Goal: Information Seeking & Learning: Learn about a topic

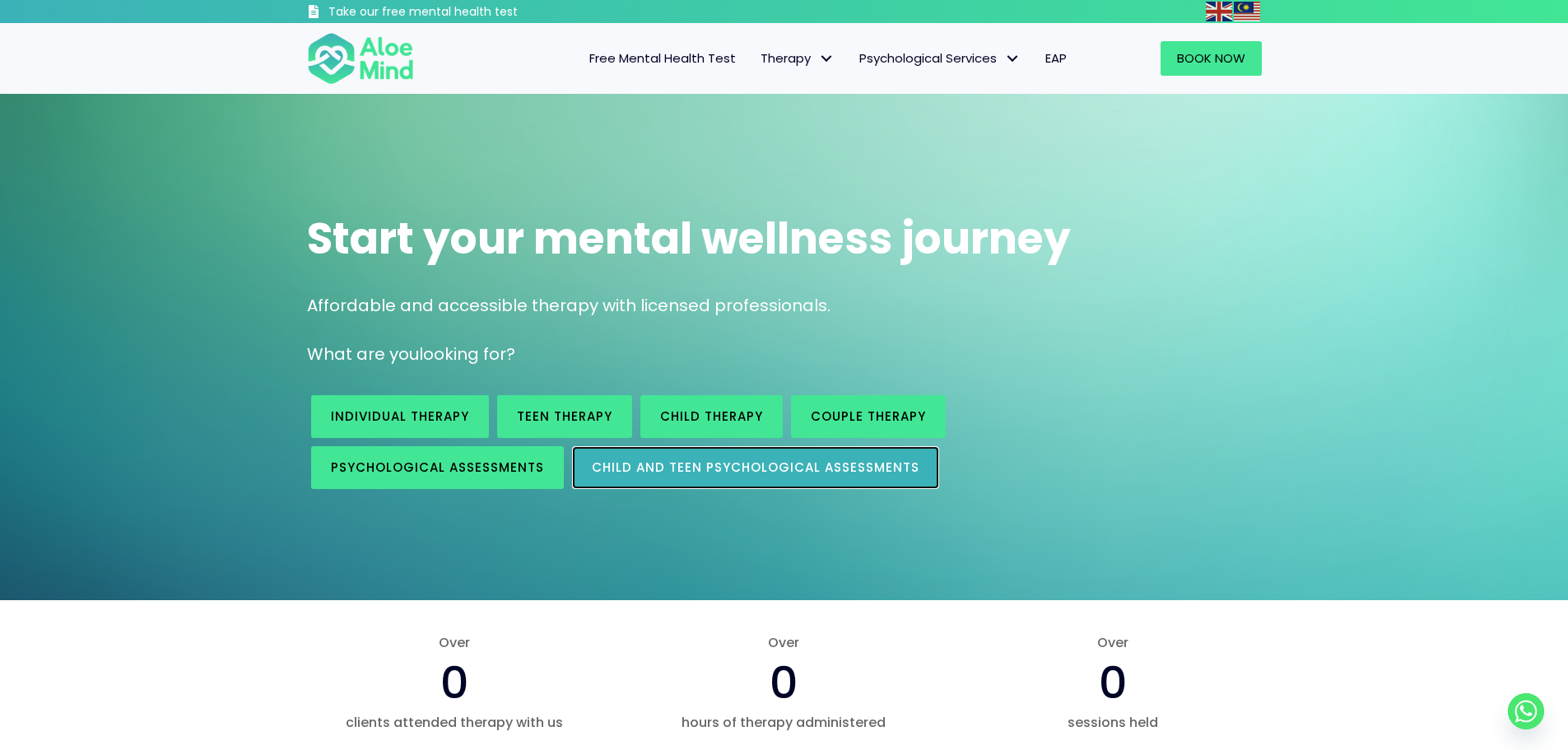
click at [604, 458] on span "Child and Teen Psychological assessments" at bounding box center [756, 467] width 328 height 17
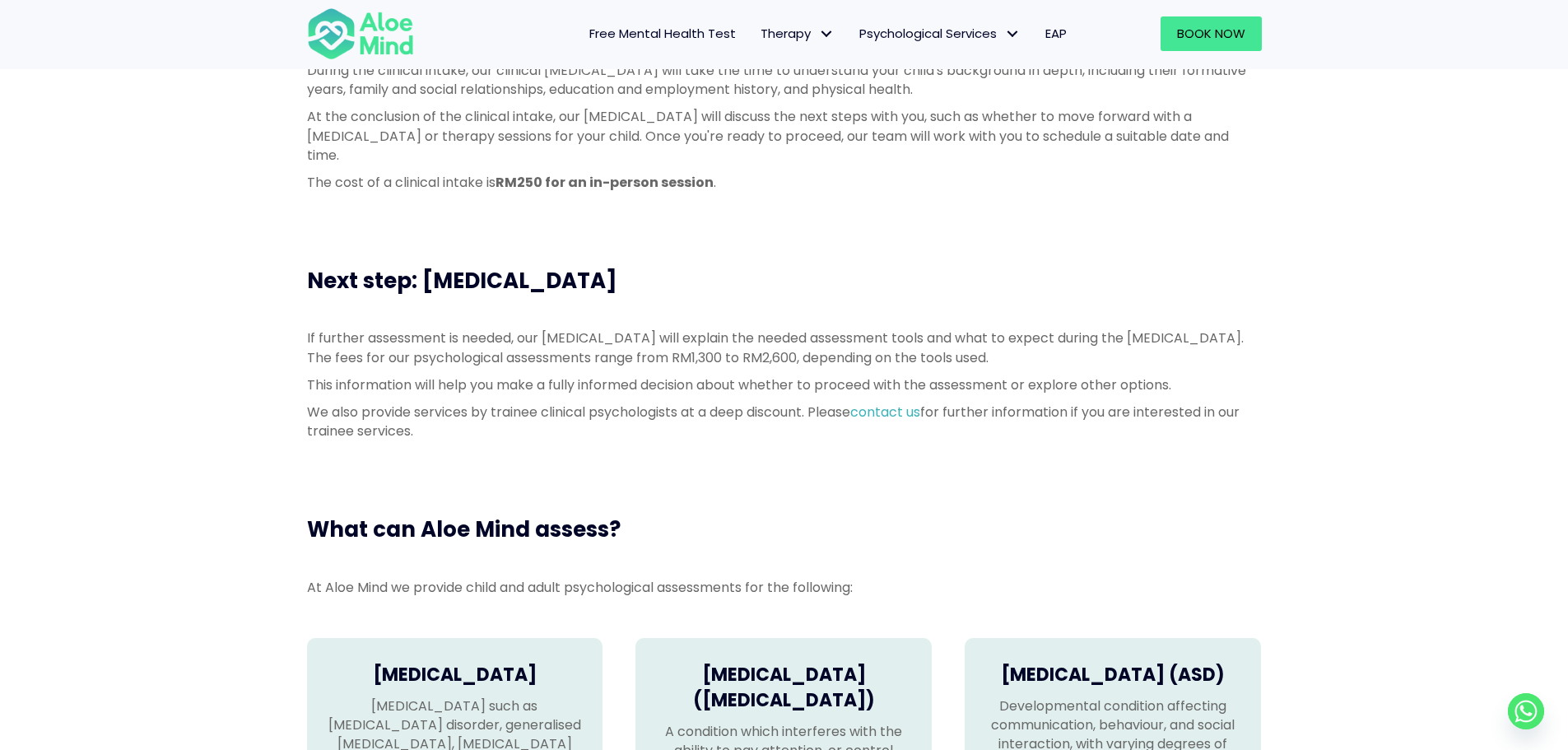
scroll to position [1153, 0]
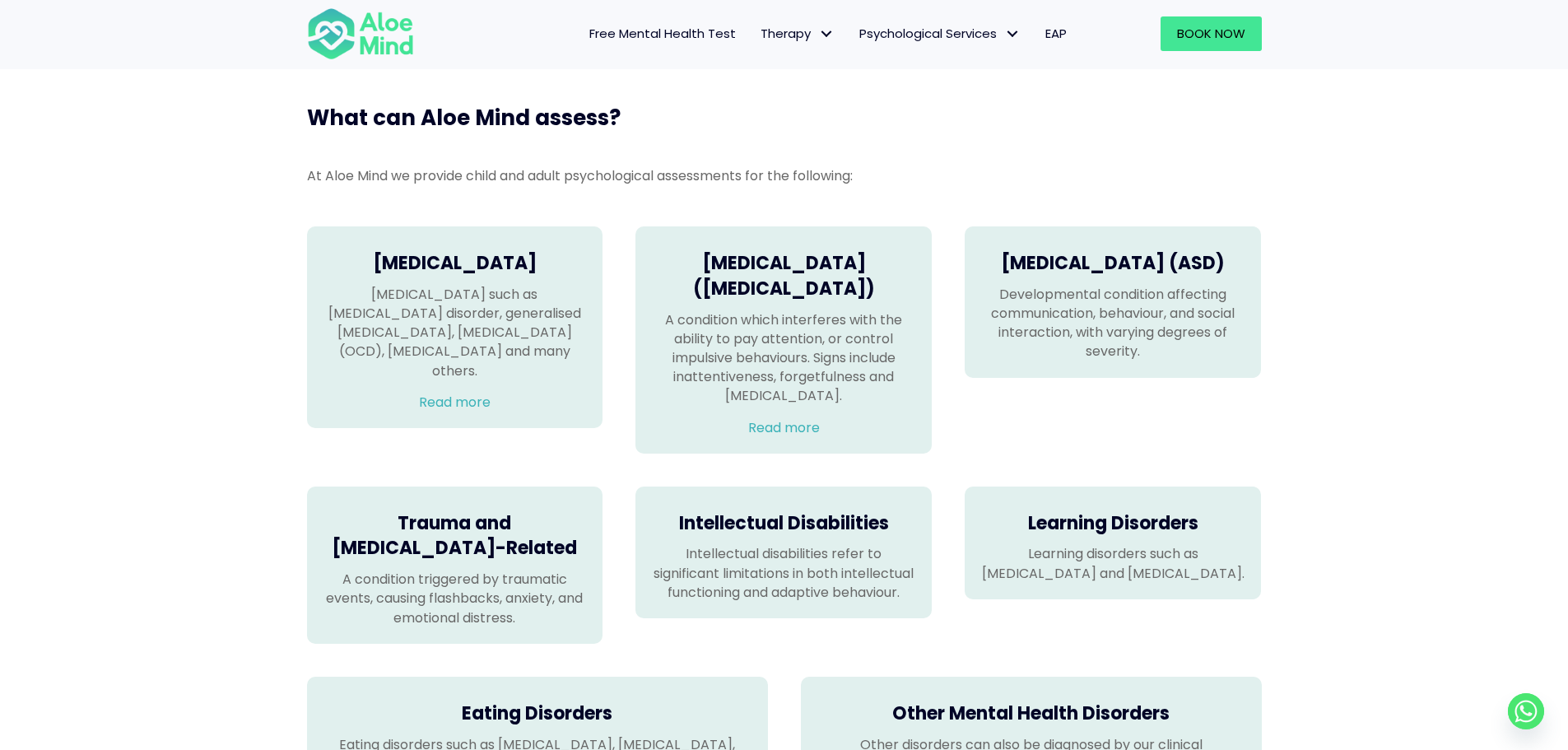
click at [719, 365] on p "A condition which interferes with the ability to pay attention, or control impu…" at bounding box center [783, 358] width 263 height 96
click at [757, 427] on link "Read more" at bounding box center [784, 428] width 71 height 19
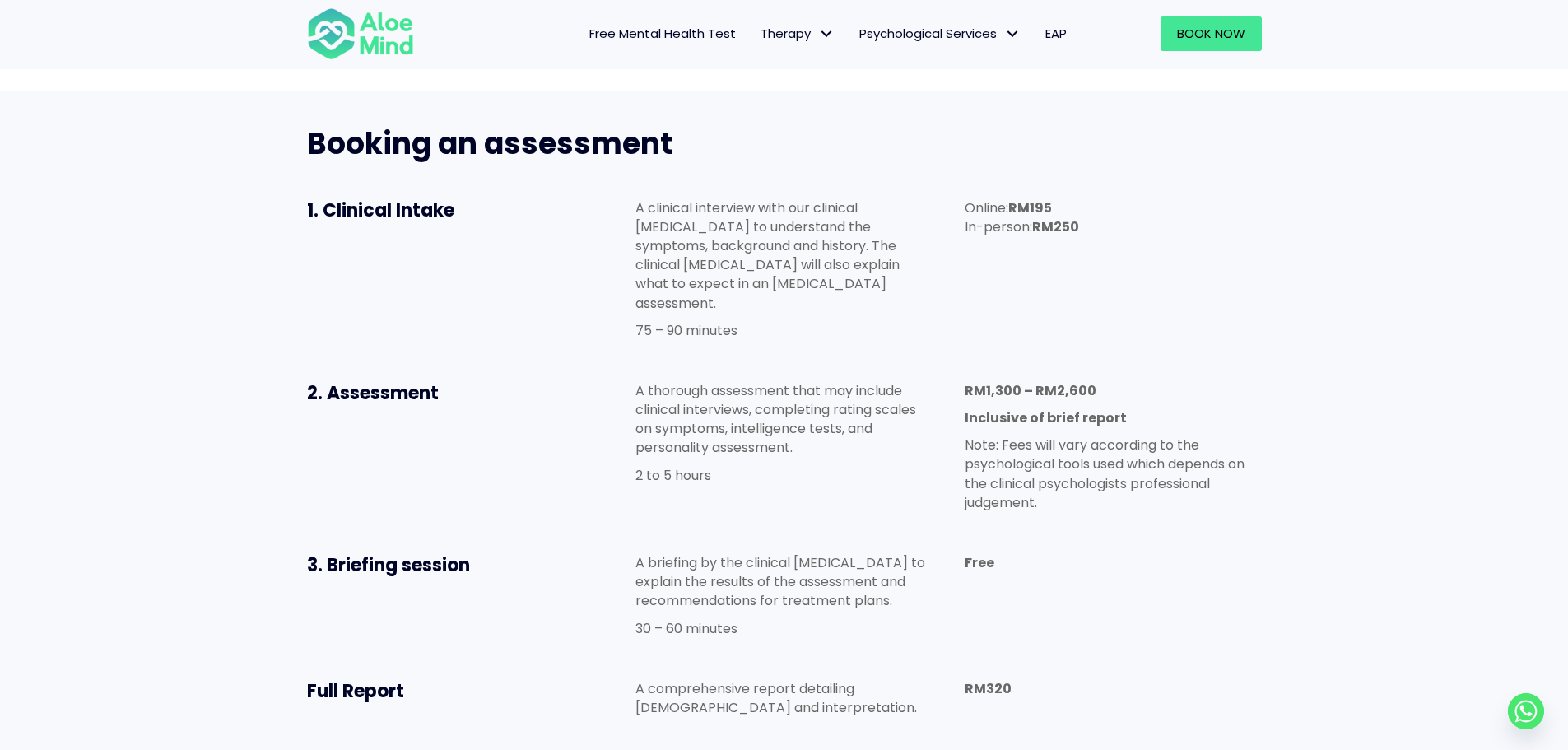
scroll to position [741, 0]
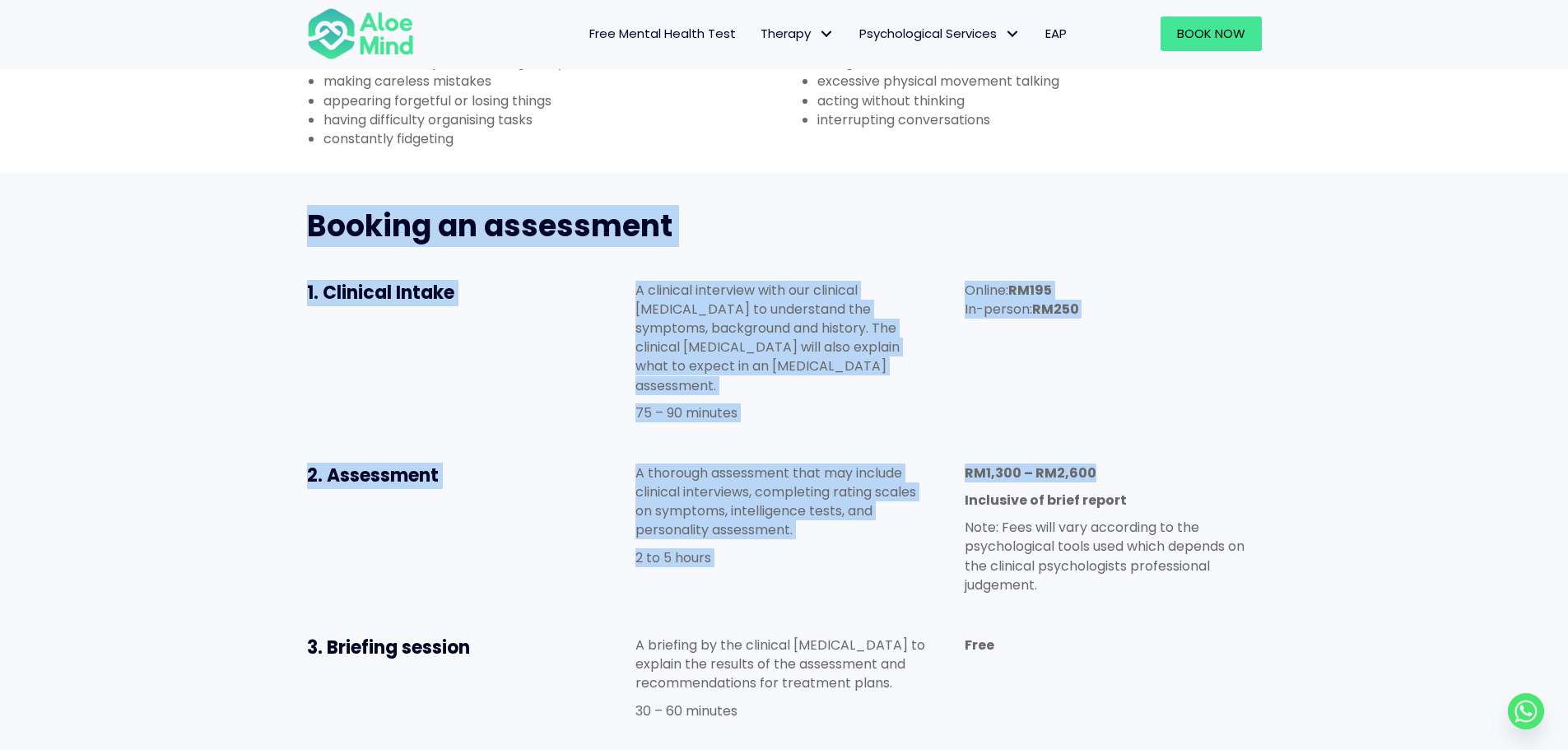
drag, startPoint x: 318, startPoint y: 183, endPoint x: 1126, endPoint y: 362, distance: 827.6
click at [1126, 362] on div "Booking an assessment 1. Clinical Intake A clinical interview with our clinical…" at bounding box center [785, 507] width 988 height 635
click at [1127, 447] on div "RM1,300 – RM2,600 Inclusive of brief report Note: Fees will vary according to t…" at bounding box center [1113, 532] width 330 height 172
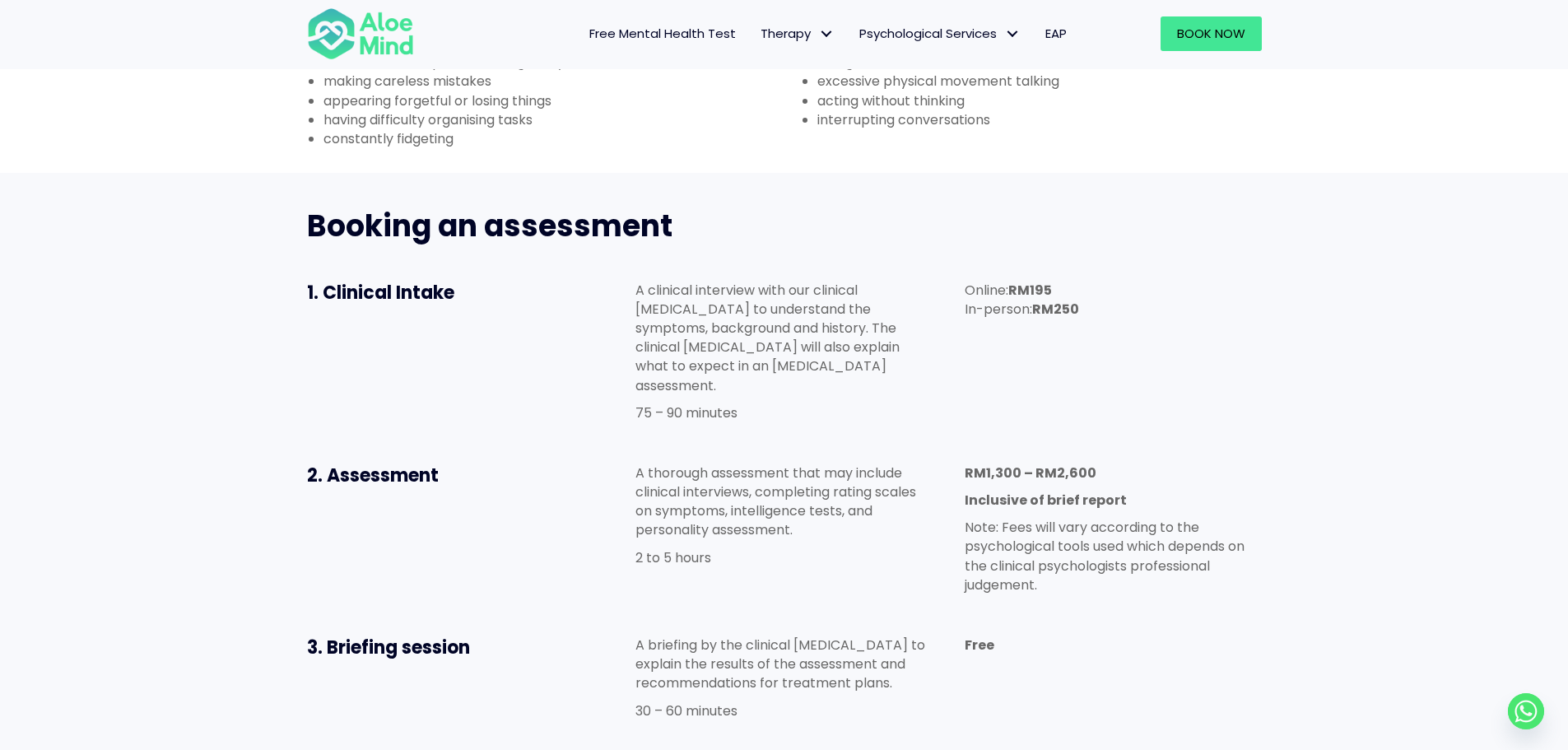
scroll to position [988, 0]
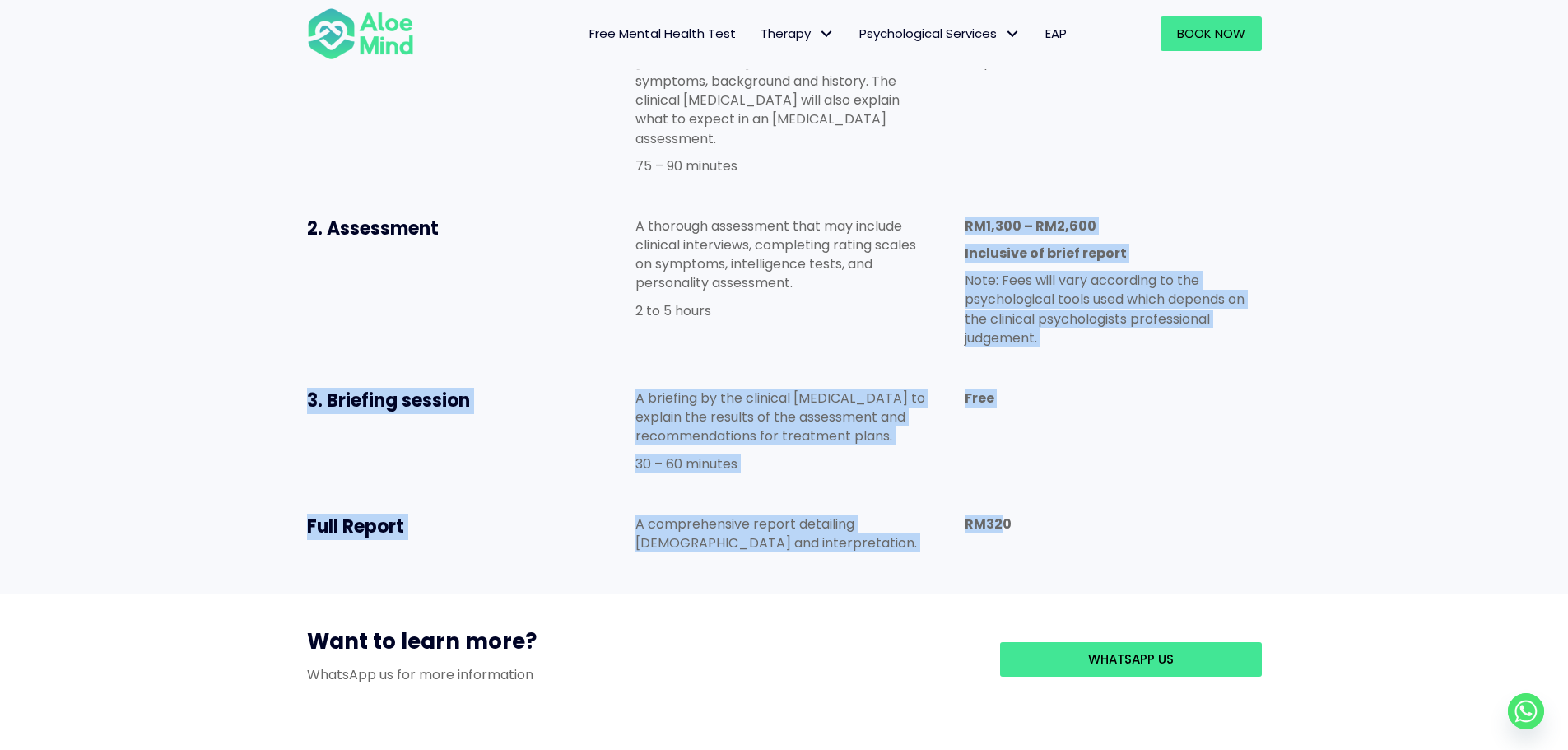
drag, startPoint x: 998, startPoint y: 429, endPoint x: 737, endPoint y: 257, distance: 312.6
click at [737, 257] on div "Booking an assessment 1. Clinical Intake A clinical interview with our clinical…" at bounding box center [785, 260] width 988 height 635
click at [975, 372] on div "Free" at bounding box center [1113, 402] width 330 height 60
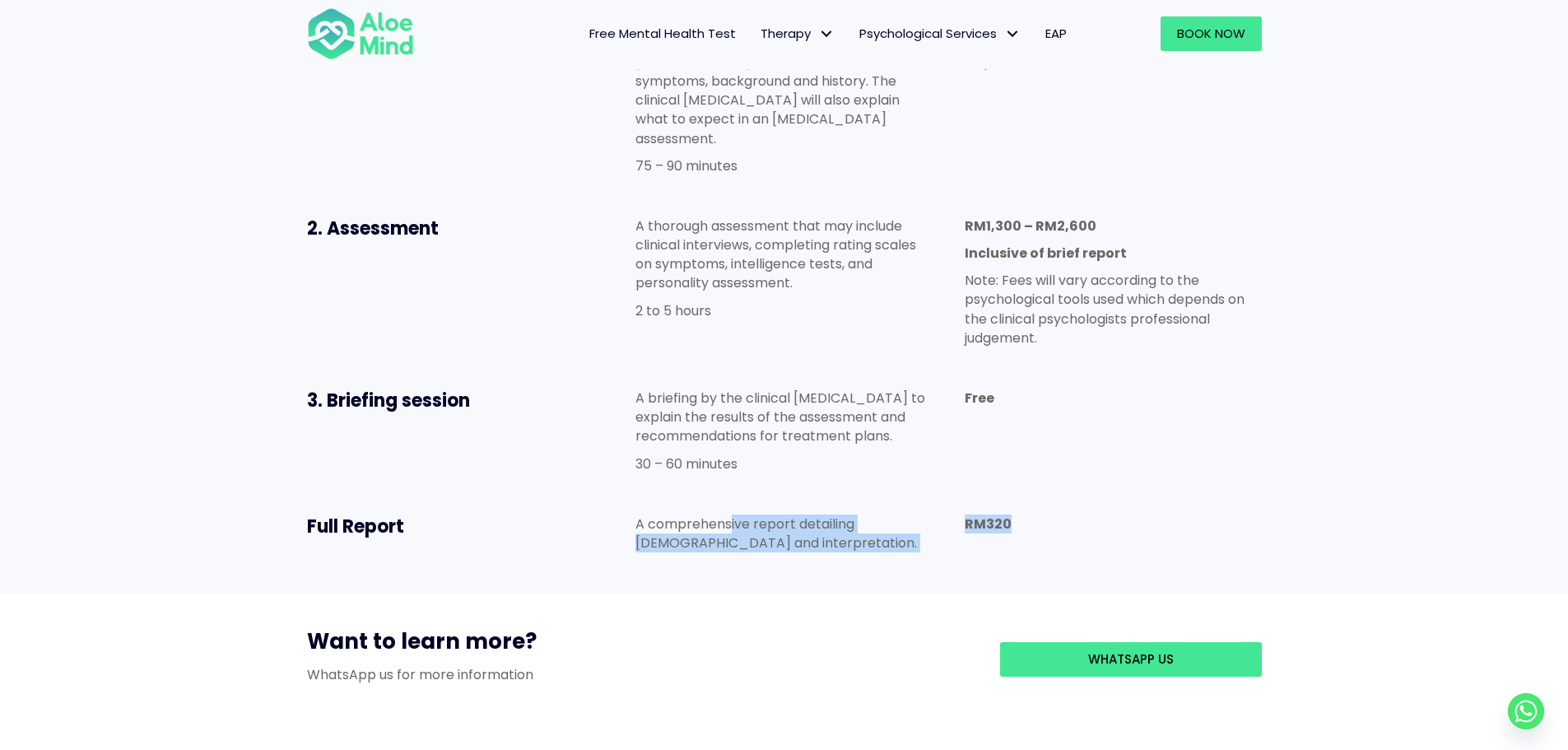
drag, startPoint x: 1095, startPoint y: 448, endPoint x: 590, endPoint y: 395, distance: 507.8
click at [638, 498] on div "Full Report A comprehensive report detailing theresults and interpretation. RM3…" at bounding box center [785, 537] width 988 height 79
click at [1031, 372] on div "3. Briefing session A briefing by the clinical [MEDICAL_DATA] to explain the re…" at bounding box center [785, 435] width 988 height 126
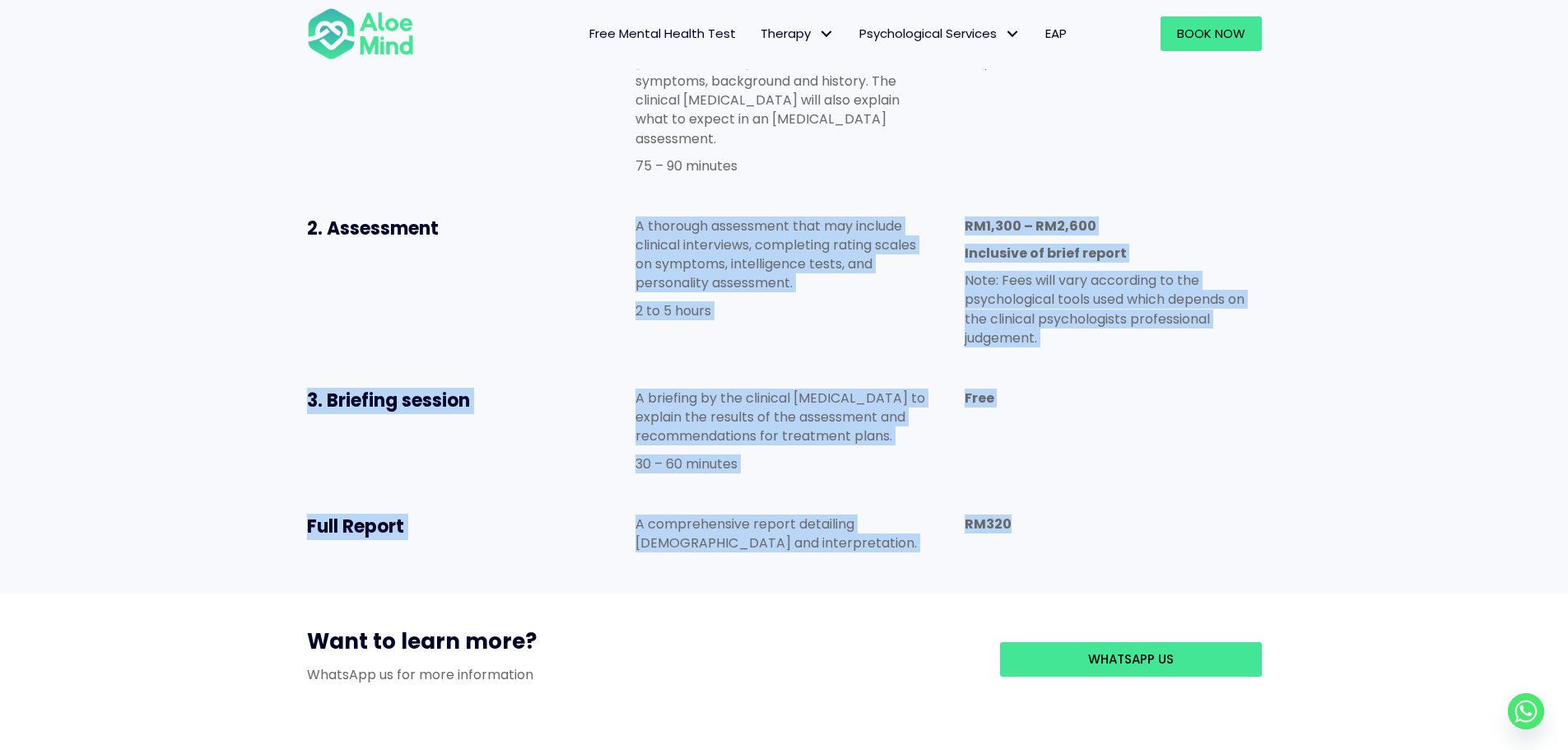
scroll to position [823, 0]
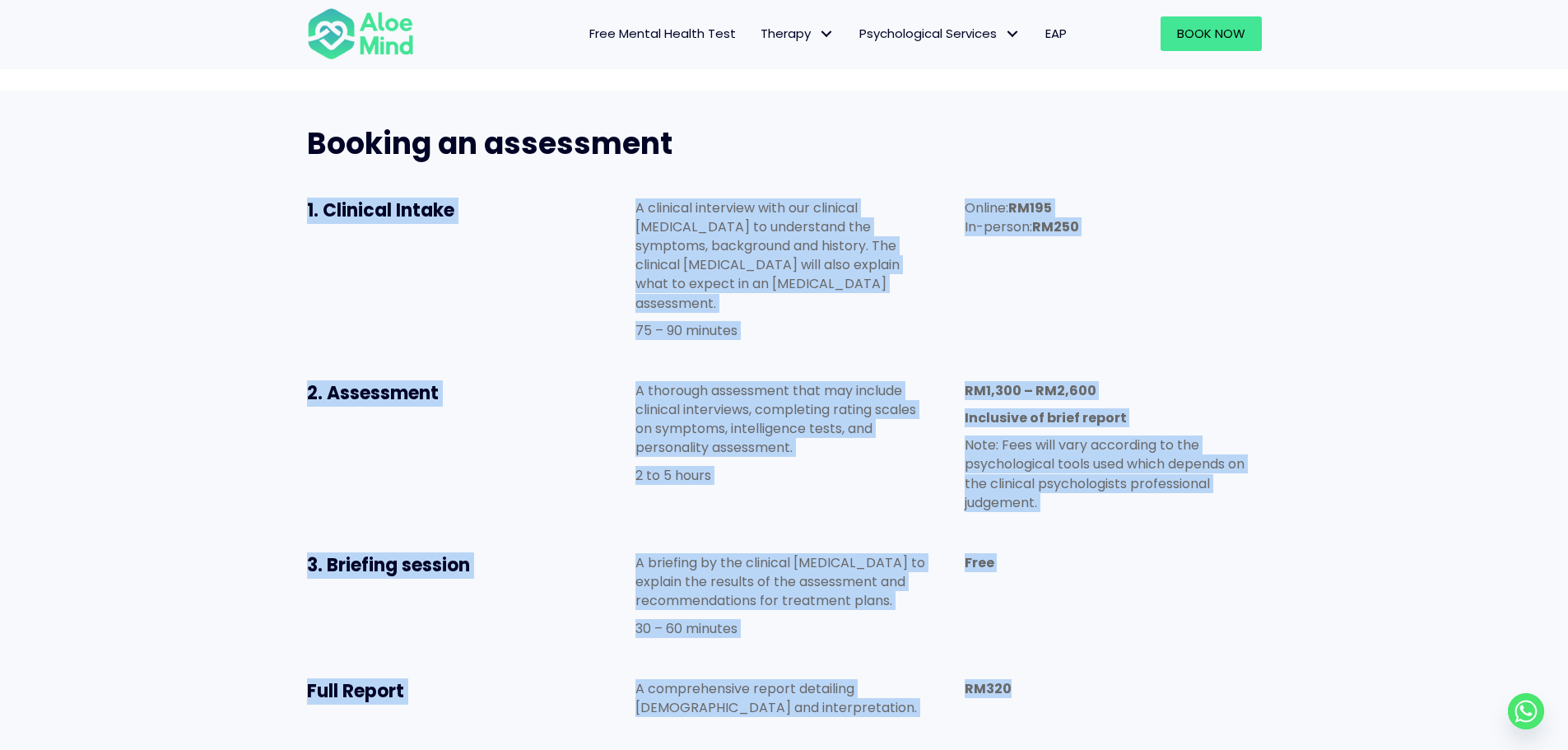
drag, startPoint x: 846, startPoint y: 385, endPoint x: 307, endPoint y: 122, distance: 599.7
click at [307, 122] on div "Booking an assessment 1. Clinical Intake A clinical interview with our clinical…" at bounding box center [785, 424] width 988 height 635
copy div "1. Clinical Intake A clinical interview with our clinical [MEDICAL_DATA] to und…"
